Goal: Transaction & Acquisition: Purchase product/service

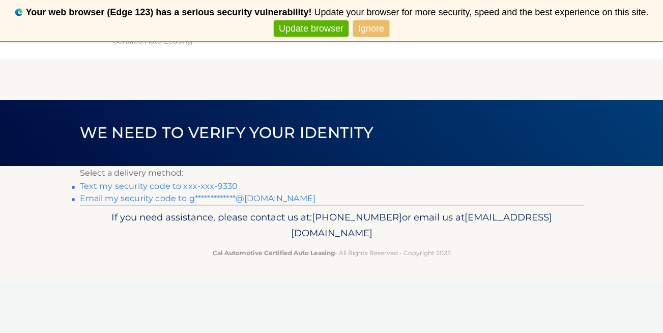
click at [178, 197] on link "**********" at bounding box center [198, 198] width 236 height 10
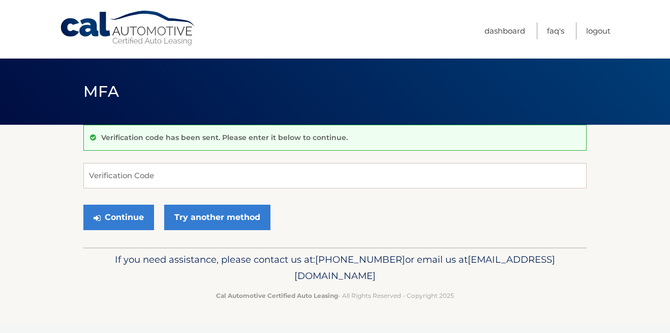
click at [178, 197] on html "Cal Automotive Menu Dashboard FAQ's Logout ×" at bounding box center [335, 166] width 670 height 333
click at [126, 173] on input "Verification Code" at bounding box center [335, 175] width 504 height 25
click at [101, 175] on input "Verification Code" at bounding box center [335, 175] width 504 height 25
type input "281570"
click at [83, 204] on button "Continue" at bounding box center [118, 216] width 71 height 25
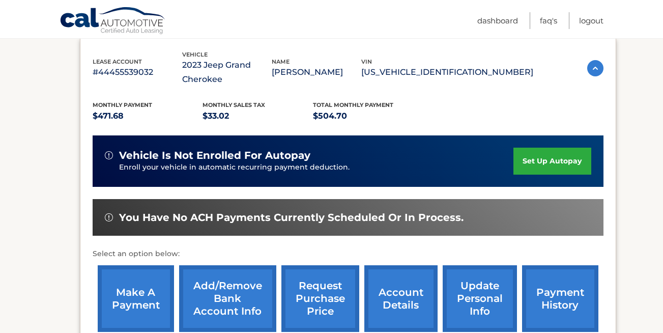
scroll to position [219, 0]
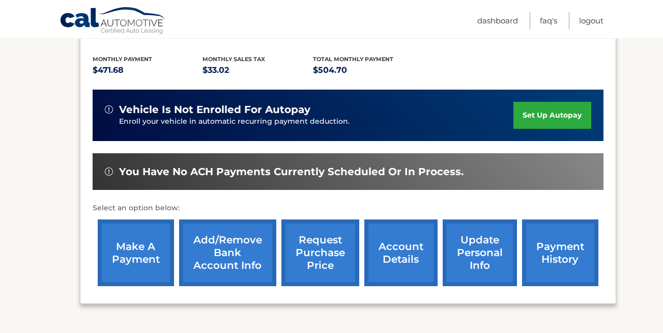
click at [139, 243] on link "make a payment" at bounding box center [136, 252] width 76 height 67
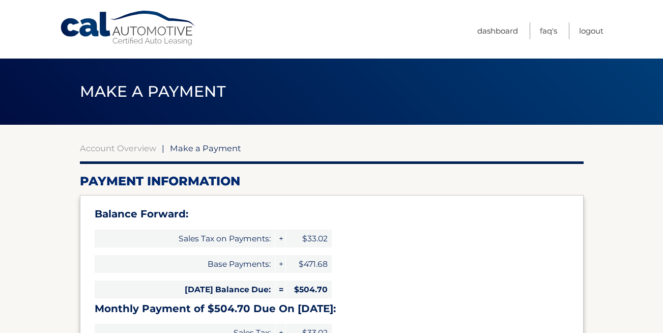
select select "MmI2MzEwNzMtNDViMi00NWM0LThlZWUtOGEwM2NhNThkZTcy"
click at [139, 243] on span "Sales Tax on Payments:" at bounding box center [185, 238] width 180 height 18
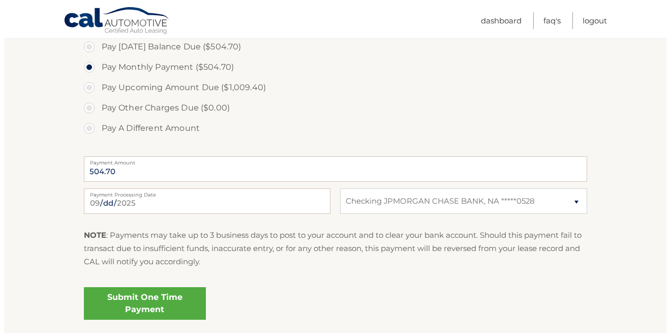
scroll to position [386, 0]
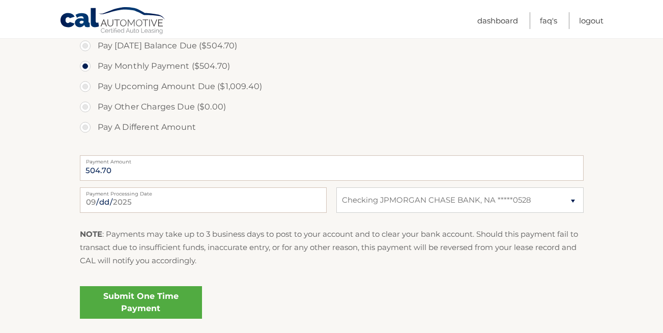
click at [108, 294] on link "Submit One Time Payment" at bounding box center [141, 302] width 122 height 33
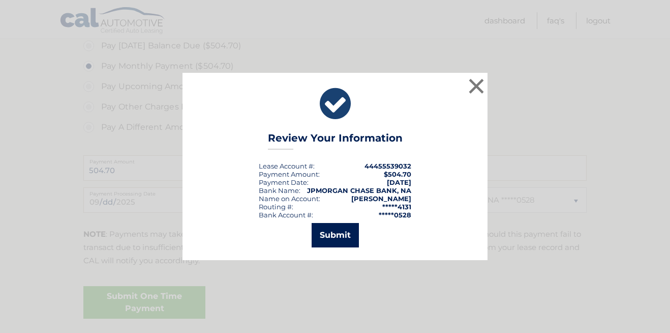
click at [328, 239] on button "Submit" at bounding box center [335, 235] width 47 height 24
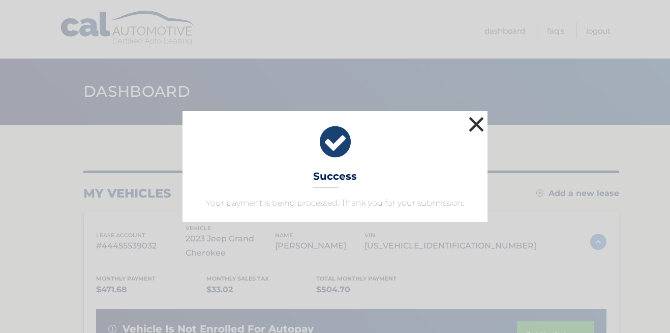
click at [477, 125] on button "×" at bounding box center [476, 124] width 20 height 20
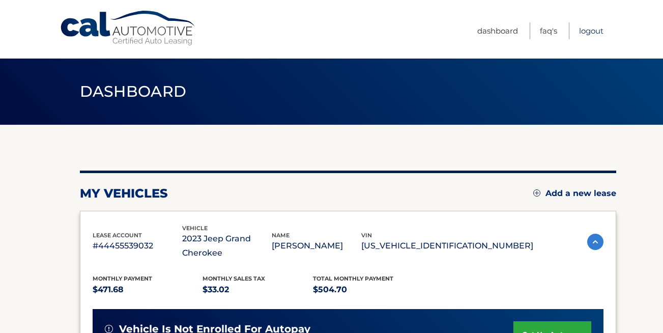
click at [586, 30] on link "Logout" at bounding box center [591, 30] width 24 height 17
